Goal: Complete application form: Complete application form

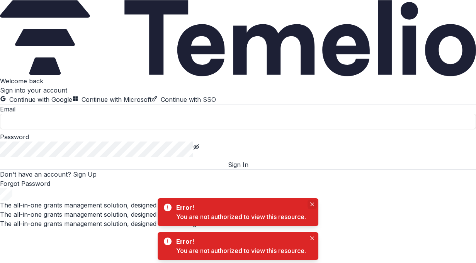
click at [313, 205] on icon "Close" at bounding box center [312, 205] width 4 height 4
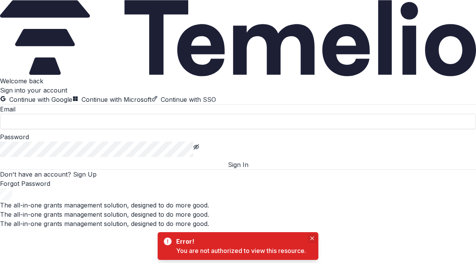
click at [314, 238] on icon "Close" at bounding box center [312, 239] width 4 height 4
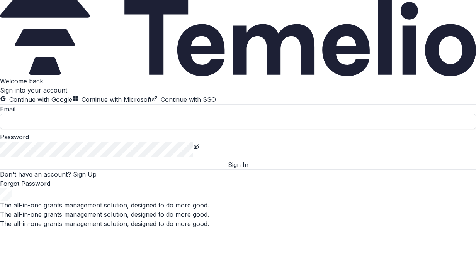
click at [230, 129] on input at bounding box center [238, 121] width 476 height 15
type input "**********"
click at [0, 160] on button "Sign In" at bounding box center [238, 164] width 476 height 9
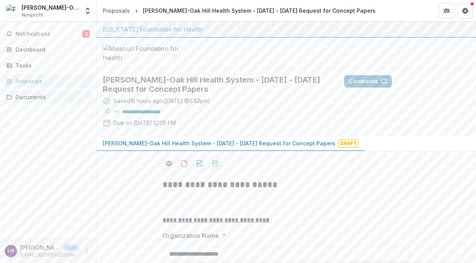
click at [39, 96] on div "Documents" at bounding box center [50, 97] width 71 height 8
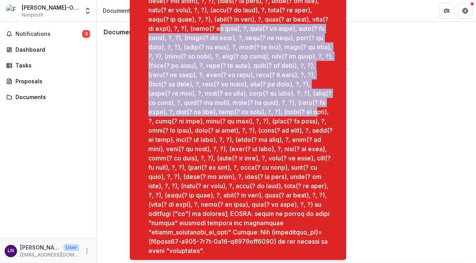
drag, startPoint x: 175, startPoint y: 16, endPoint x: 182, endPoint y: 114, distance: 98.3
click at [182, 114] on div "Notifications-bottom" at bounding box center [240, 103] width 185 height 306
click at [26, 50] on div "Dashboard" at bounding box center [50, 50] width 71 height 8
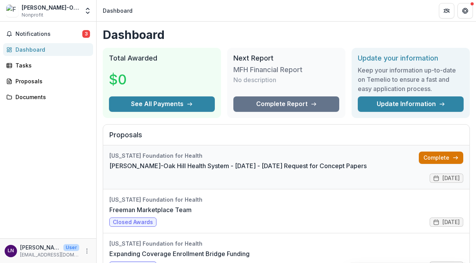
click at [433, 158] on link "Complete" at bounding box center [441, 158] width 44 height 12
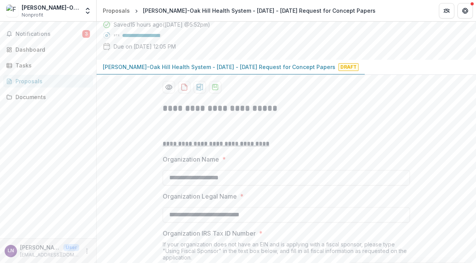
scroll to position [77, 0]
click at [29, 97] on div "Documents" at bounding box center [50, 97] width 71 height 8
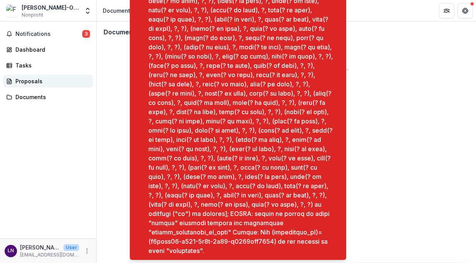
click at [33, 78] on div "Proposals" at bounding box center [50, 81] width 71 height 8
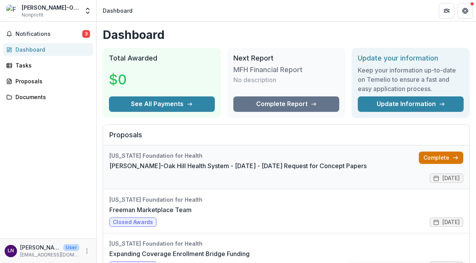
click at [432, 159] on link "Complete" at bounding box center [441, 158] width 44 height 12
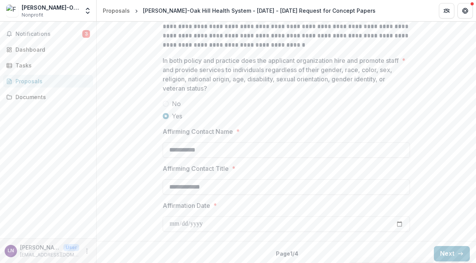
scroll to position [1103, 0]
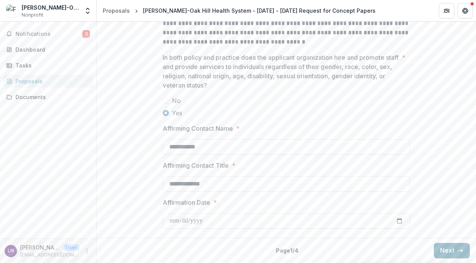
click at [457, 253] on icon "button" at bounding box center [460, 251] width 6 height 6
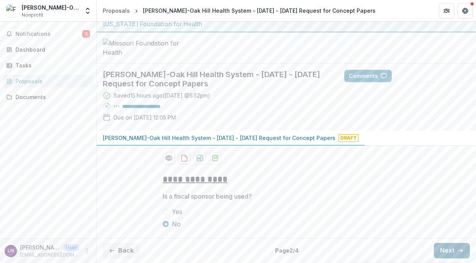
click at [451, 250] on button "Next" at bounding box center [452, 250] width 36 height 15
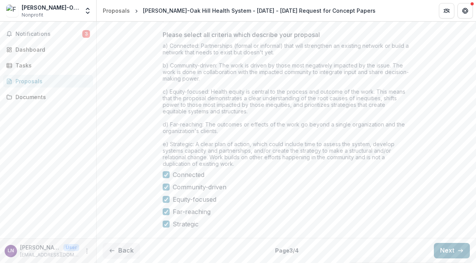
click at [443, 248] on button "Next" at bounding box center [452, 250] width 36 height 15
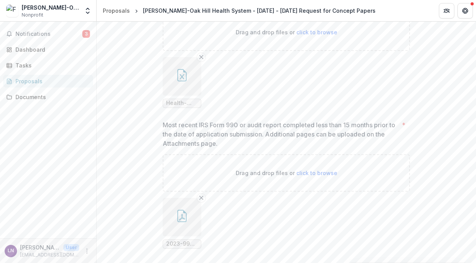
scroll to position [576, 0]
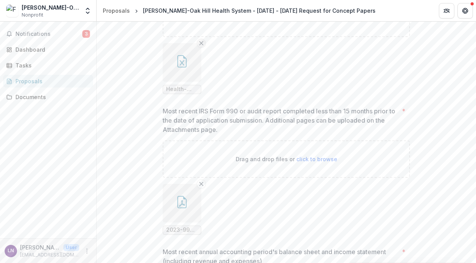
click at [200, 46] on icon "Remove File" at bounding box center [201, 43] width 6 height 6
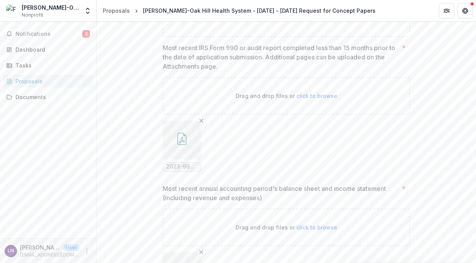
click at [311, 22] on span "click to browse" at bounding box center [316, 18] width 41 height 7
type input "**********"
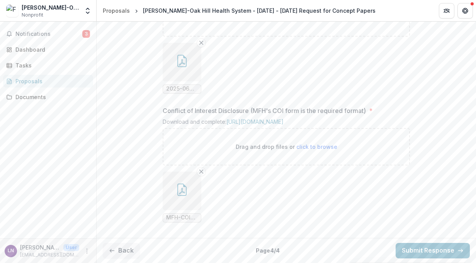
scroll to position [917, 0]
click at [130, 254] on button "Back" at bounding box center [121, 250] width 37 height 15
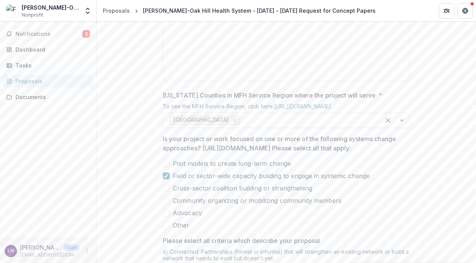
scroll to position [306, 0]
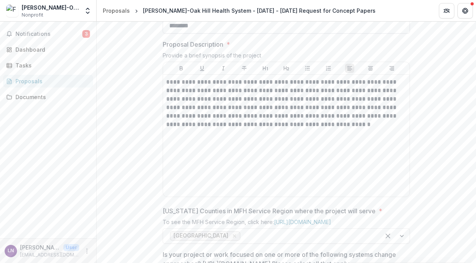
drag, startPoint x: 202, startPoint y: 84, endPoint x: 171, endPoint y: 84, distance: 30.9
click at [171, 34] on input "********" at bounding box center [286, 25] width 247 height 15
type input "********"
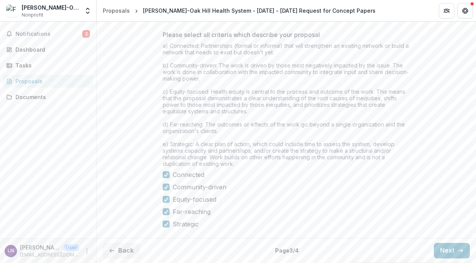
scroll to position [692, 0]
click at [442, 249] on button "Next" at bounding box center [452, 250] width 36 height 15
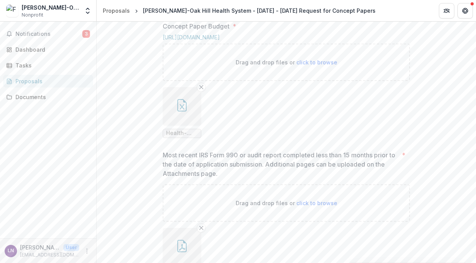
scroll to position [531, 0]
click at [200, 91] on icon "Remove File" at bounding box center [201, 88] width 6 height 6
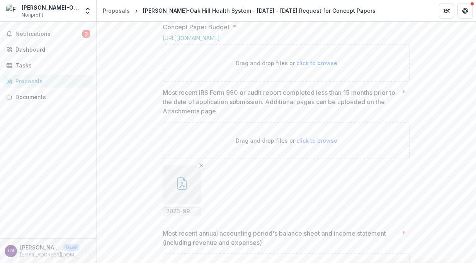
click at [318, 66] on span "click to browse" at bounding box center [316, 63] width 41 height 7
type input "**********"
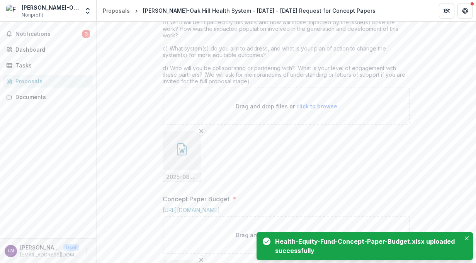
scroll to position [377, 0]
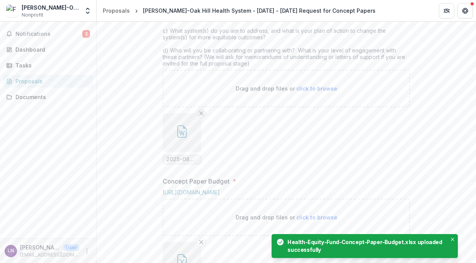
click at [201, 117] on icon "Remove File" at bounding box center [201, 113] width 6 height 6
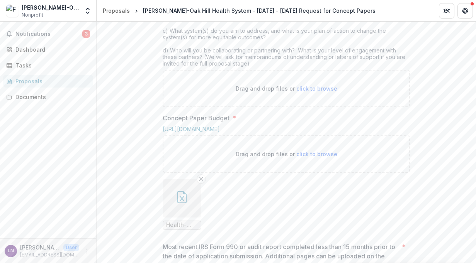
click at [311, 92] on span "click to browse" at bounding box center [316, 88] width 41 height 7
type input "**********"
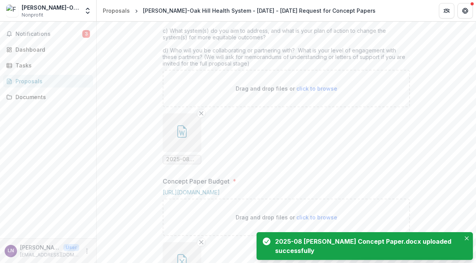
scroll to position [415, 0]
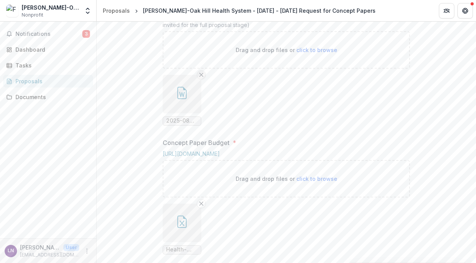
click at [201, 78] on icon "Remove File" at bounding box center [201, 75] width 6 height 6
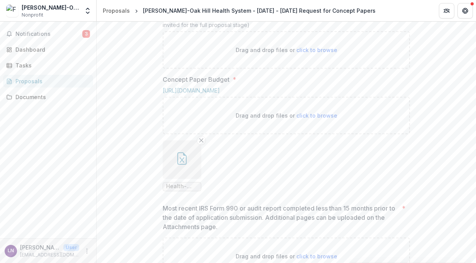
click at [307, 53] on span "click to browse" at bounding box center [316, 50] width 41 height 7
type input "**********"
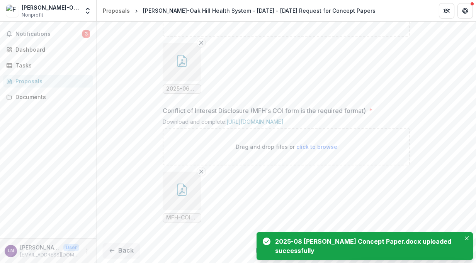
scroll to position [917, 0]
click at [467, 238] on icon "Close" at bounding box center [466, 239] width 4 height 4
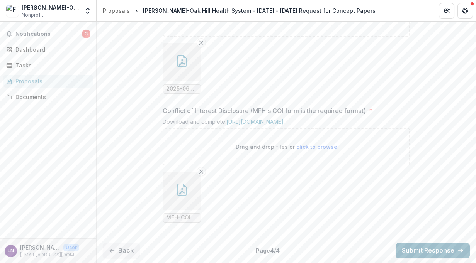
click at [420, 251] on button "Submit Response" at bounding box center [432, 250] width 74 height 15
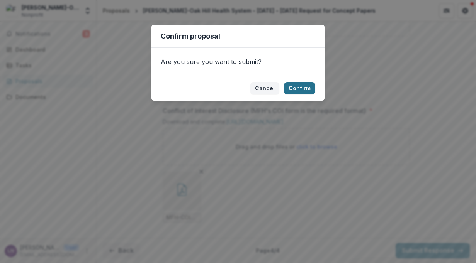
click at [300, 87] on button "Confirm" at bounding box center [299, 88] width 31 height 12
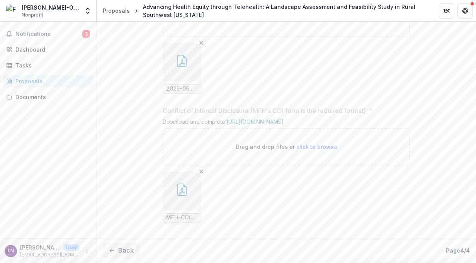
scroll to position [951, 0]
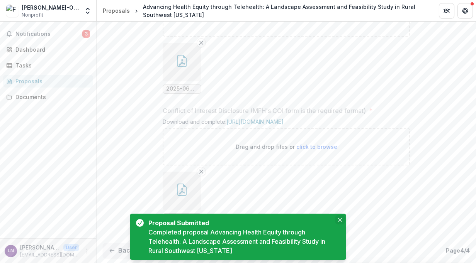
click at [340, 220] on icon "Close" at bounding box center [340, 220] width 4 height 4
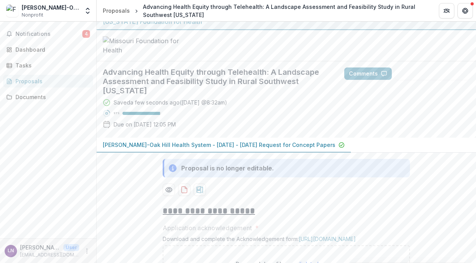
scroll to position [0, 0]
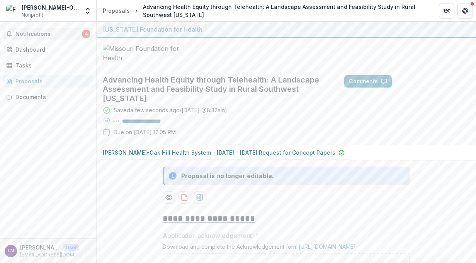
click at [69, 33] on span "Notifications" at bounding box center [48, 34] width 67 height 7
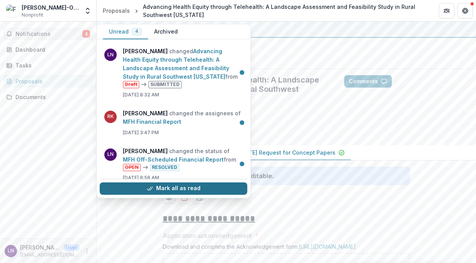
click at [198, 185] on button "Mark all as read" at bounding box center [173, 189] width 147 height 12
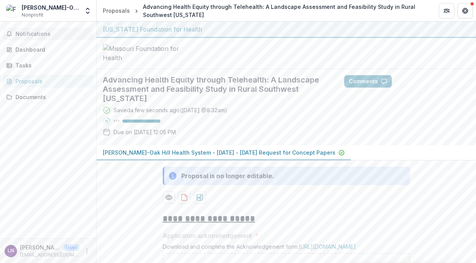
click at [359, 60] on div at bounding box center [286, 53] width 379 height 31
